Goal: Transaction & Acquisition: Purchase product/service

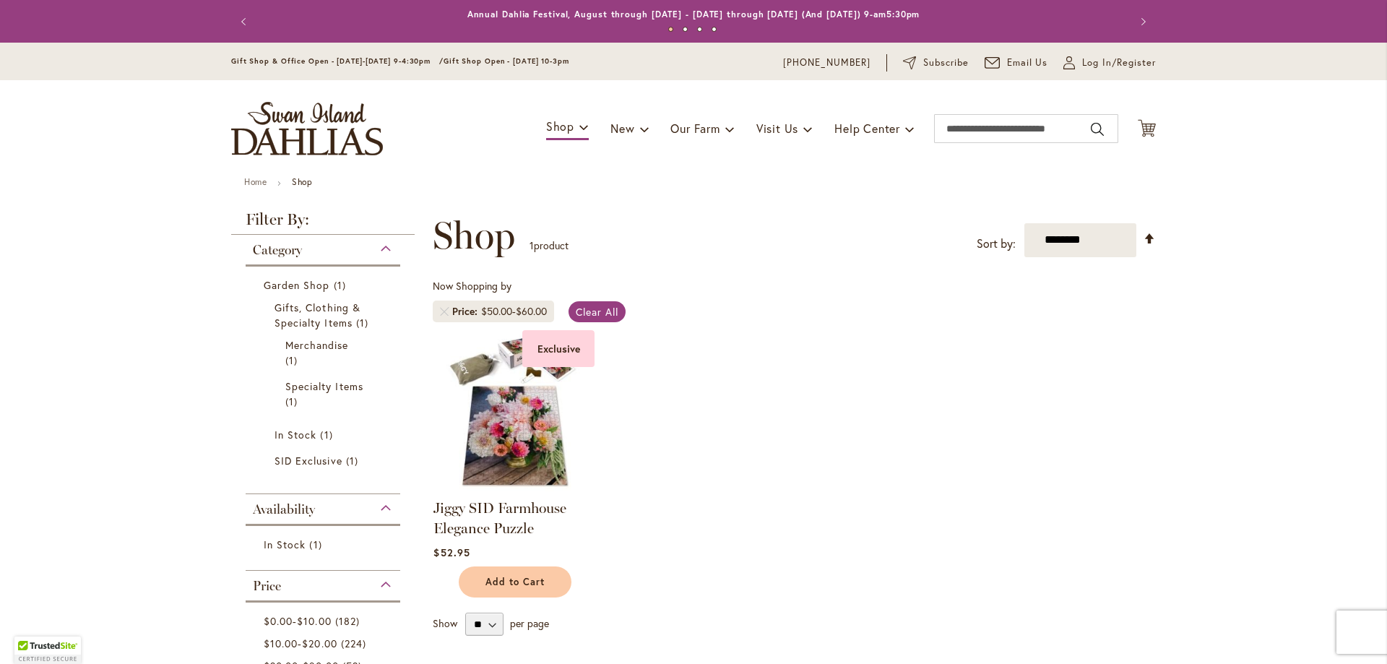
scroll to position [217, 0]
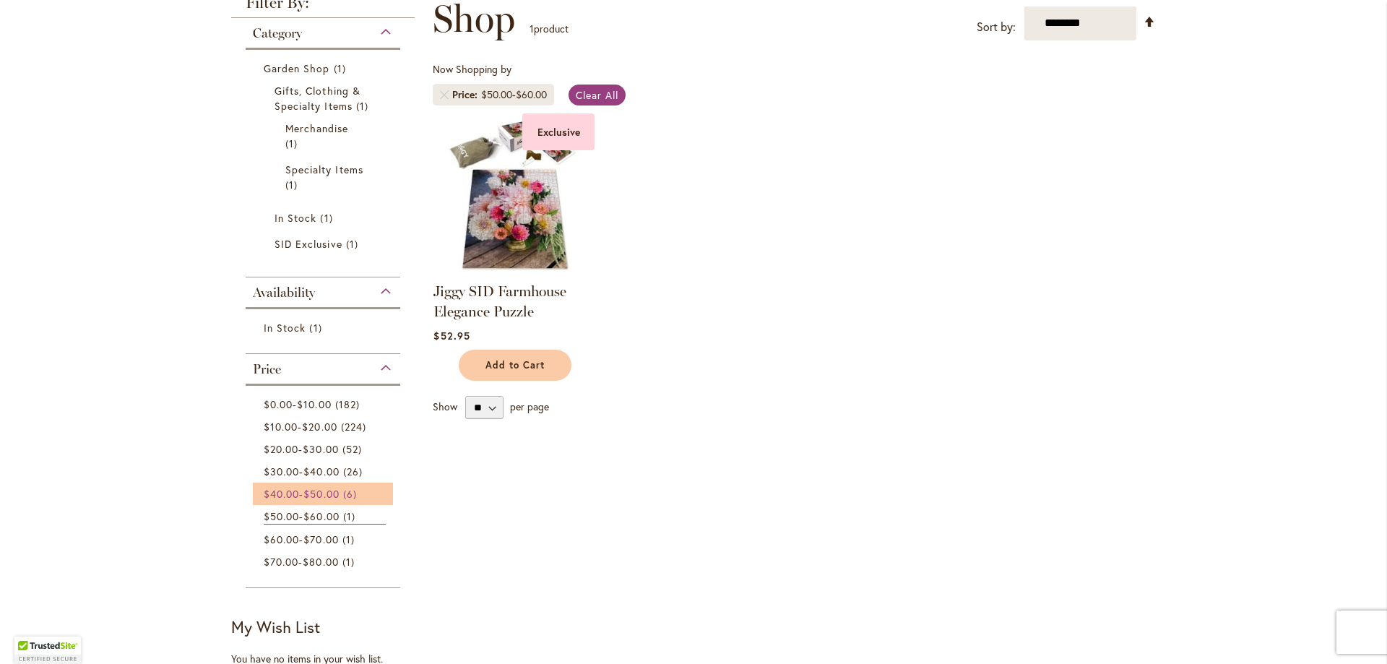
click at [314, 499] on link "$40.00 - $50.00 6 items" at bounding box center [325, 493] width 122 height 15
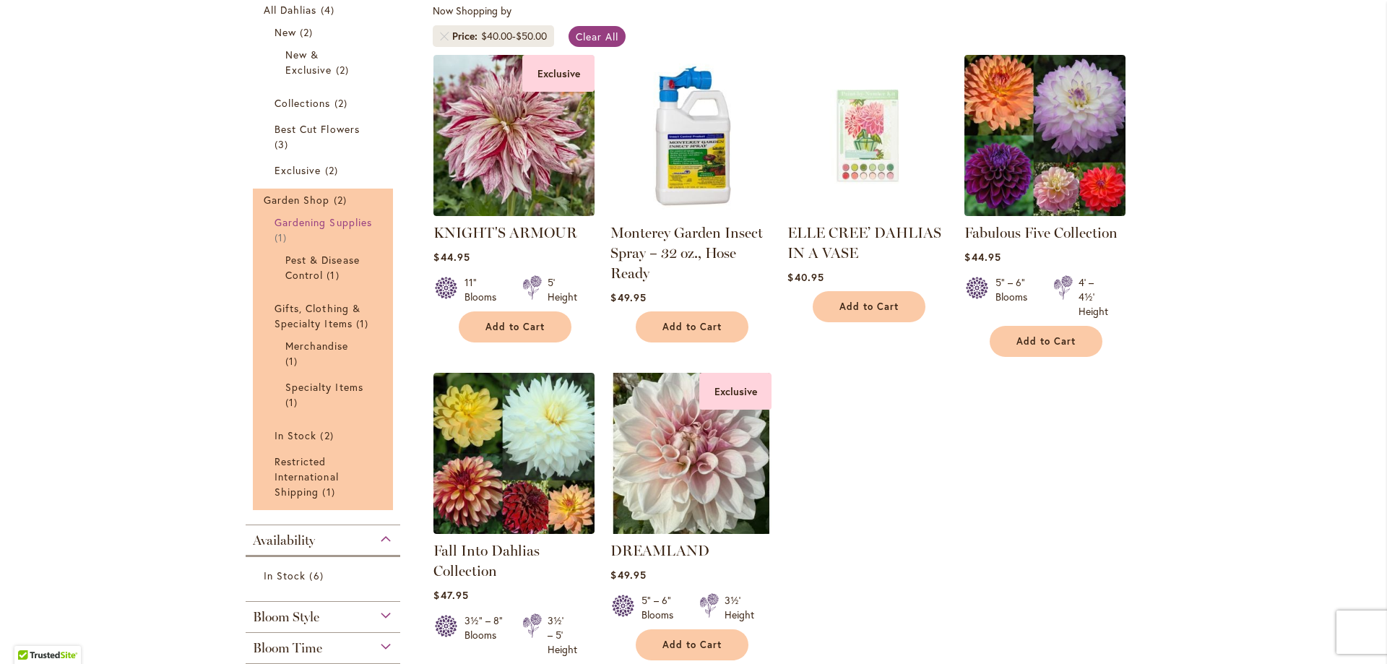
scroll to position [144, 0]
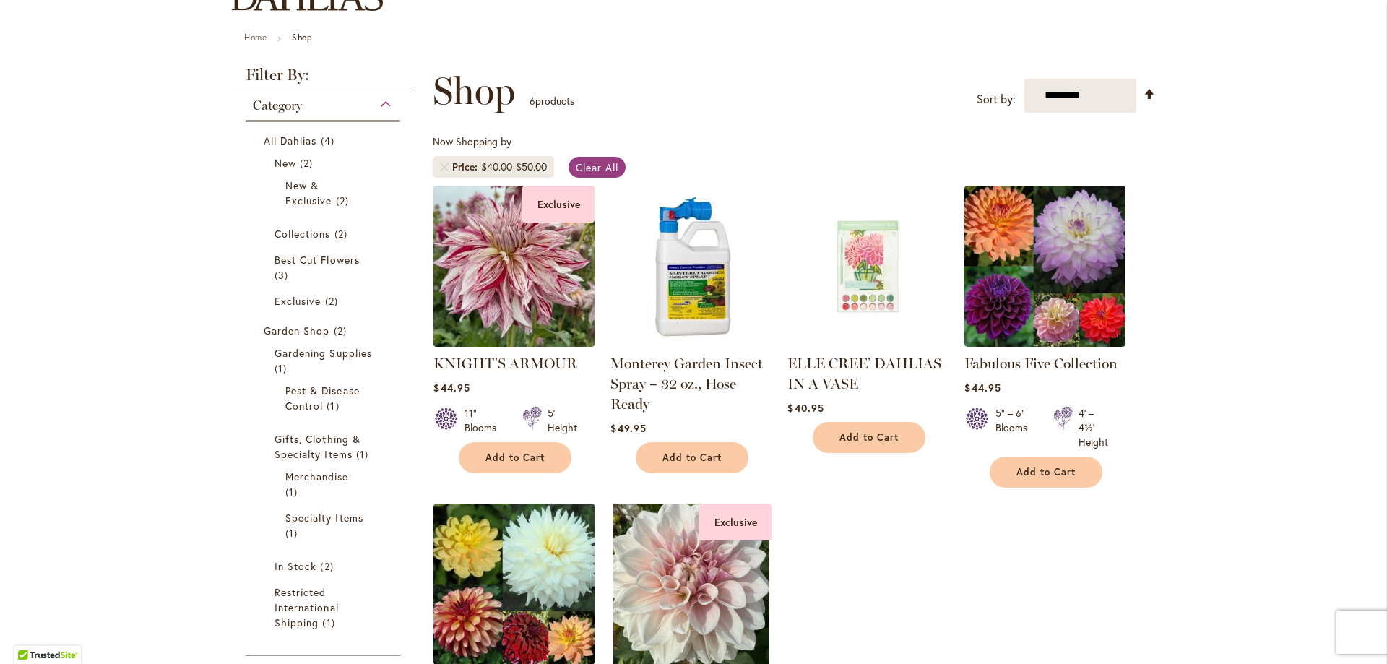
click at [532, 294] on img at bounding box center [514, 265] width 169 height 169
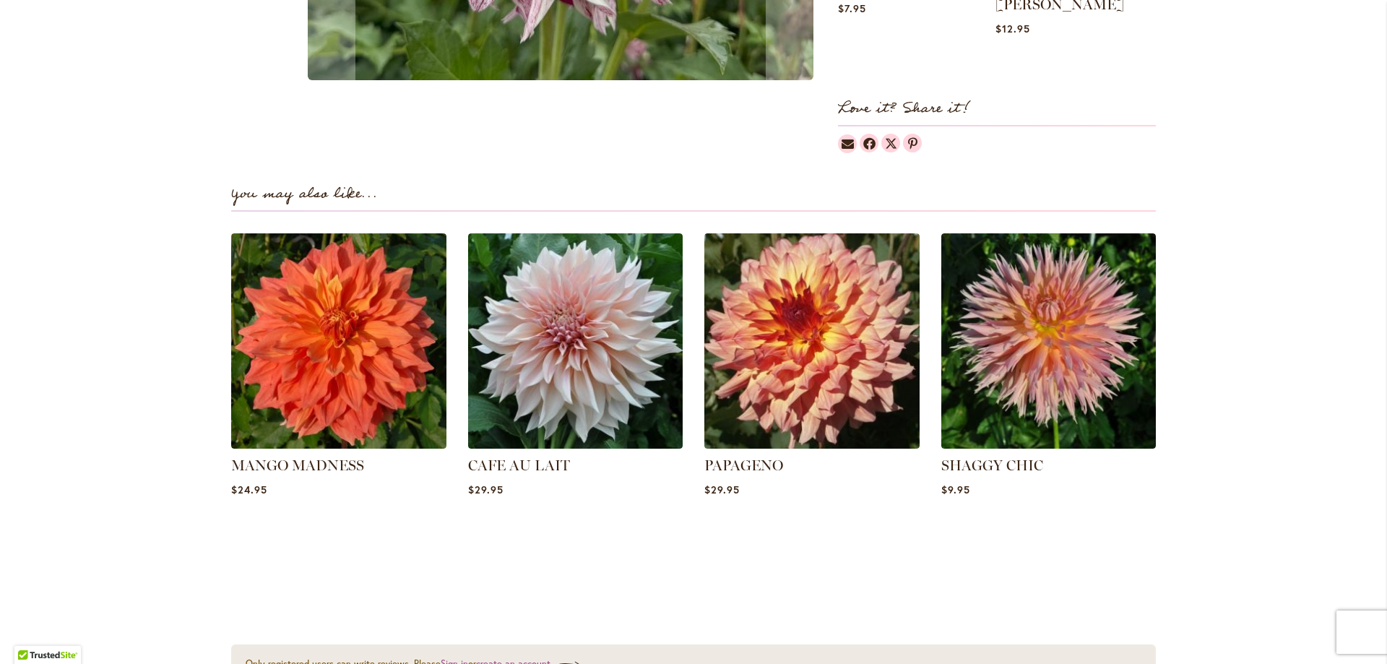
scroll to position [1084, 0]
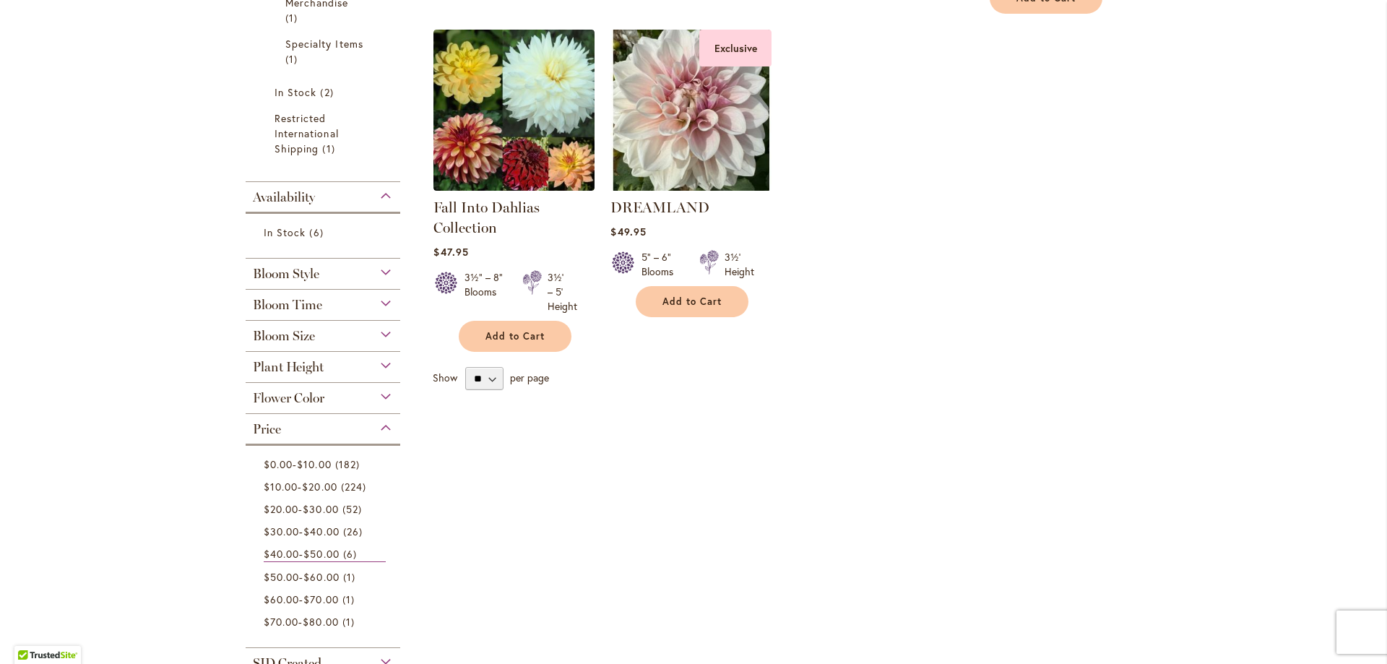
scroll to position [650, 0]
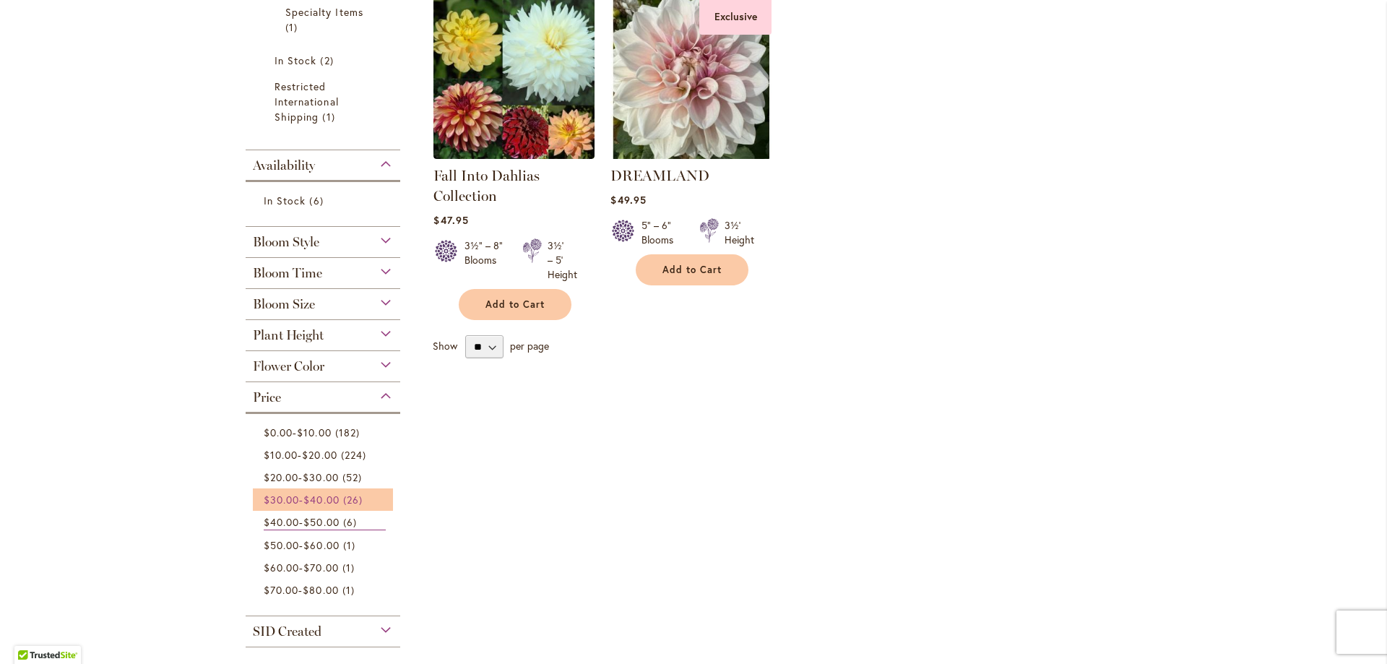
click at [311, 496] on span "$40.00" at bounding box center [320, 500] width 35 height 14
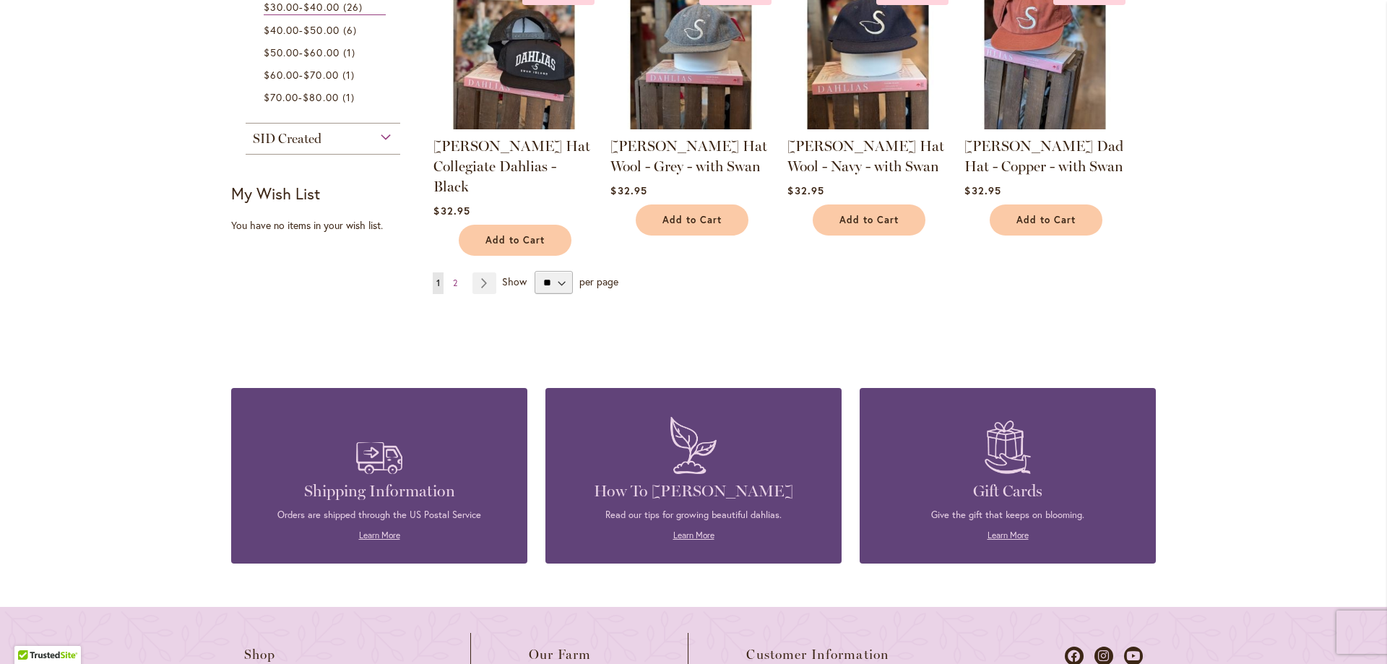
scroll to position [1300, 0]
